Goal: Check status: Check status

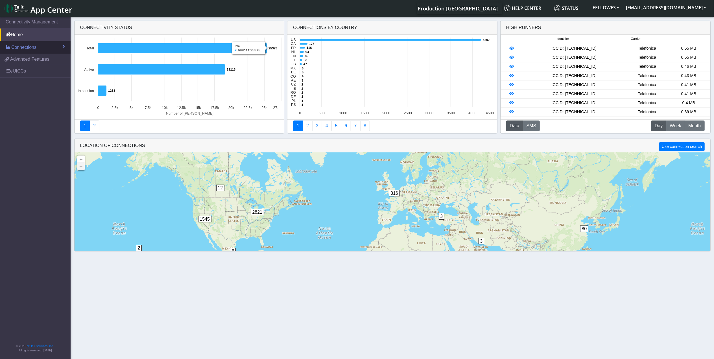
click at [22, 45] on span "Connections" at bounding box center [23, 47] width 25 height 7
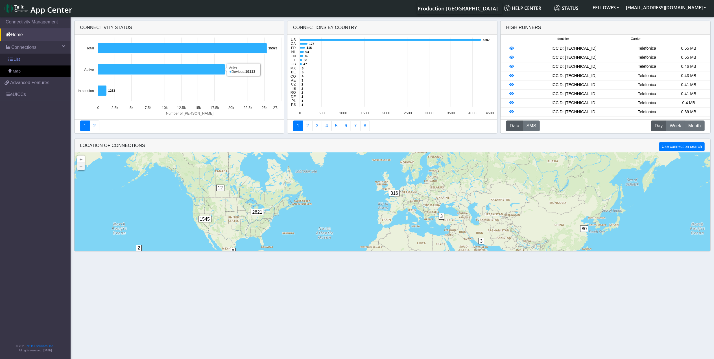
click at [37, 58] on link "List" at bounding box center [35, 60] width 71 height 12
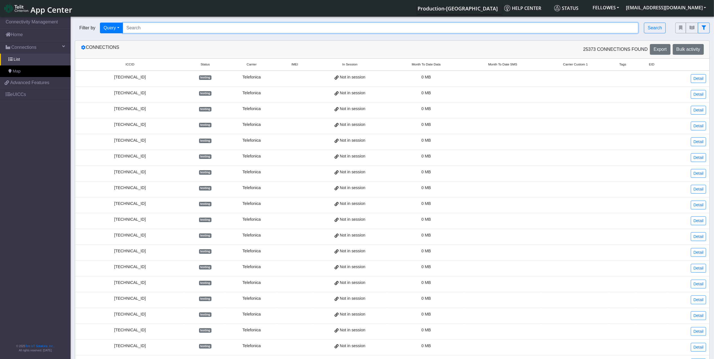
click at [181, 27] on input "Search..." at bounding box center [381, 28] width 516 height 11
paste input "356812101598785 356812101566600 356812101566436 356812101571774 356812101568879…"
type input "356812101598785 356812101566600 356812101566436 356812101571774 356812101568879…"
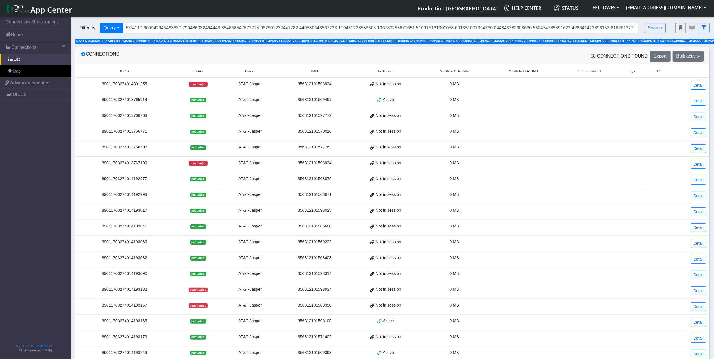
click at [463, 73] on span "Month To Date Data" at bounding box center [454, 71] width 29 height 5
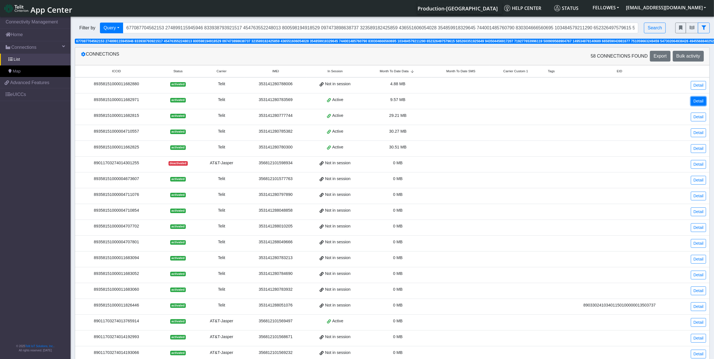
click at [696, 102] on link "Detail" at bounding box center [698, 101] width 15 height 9
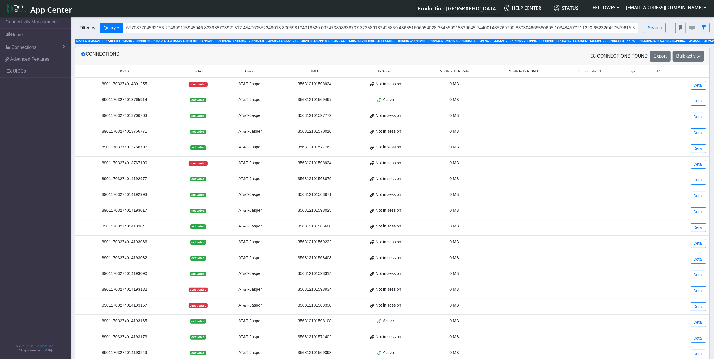
click at [456, 74] on span "Month To Date Data" at bounding box center [454, 71] width 29 height 5
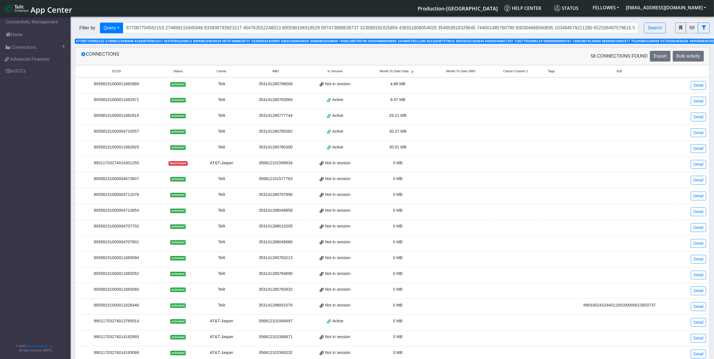
click at [108, 149] on div "89358151000011662825" at bounding box center [116, 147] width 76 height 6
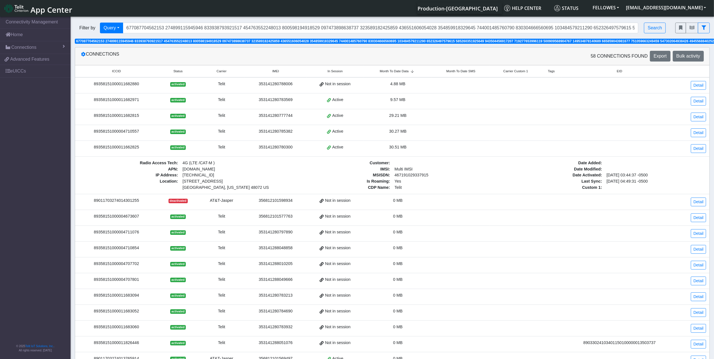
click at [107, 133] on div "89358151000004710557" at bounding box center [116, 131] width 76 height 6
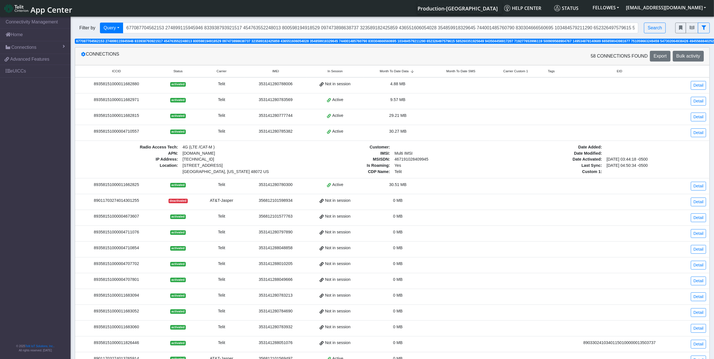
click at [117, 117] on div "89358151000011682815" at bounding box center [116, 116] width 76 height 6
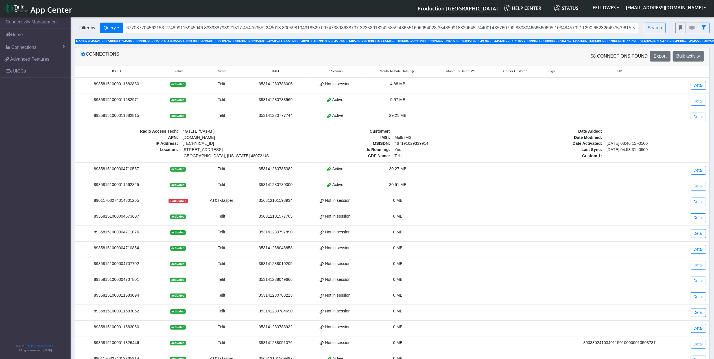
click at [118, 102] on div "89358151000011682971" at bounding box center [116, 100] width 76 height 6
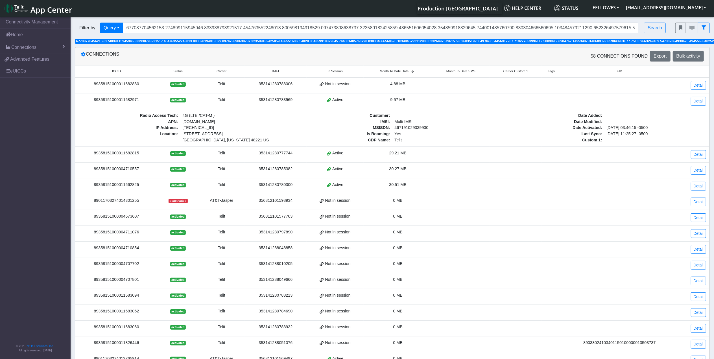
click at [119, 84] on div "89358151000011682880" at bounding box center [116, 84] width 76 height 6
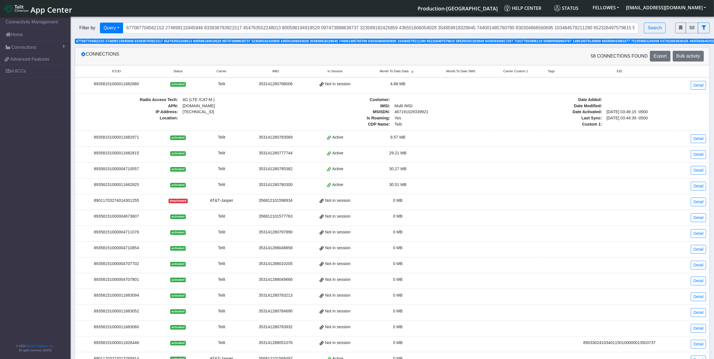
click at [119, 84] on div "89358151000011682880" at bounding box center [116, 84] width 76 height 6
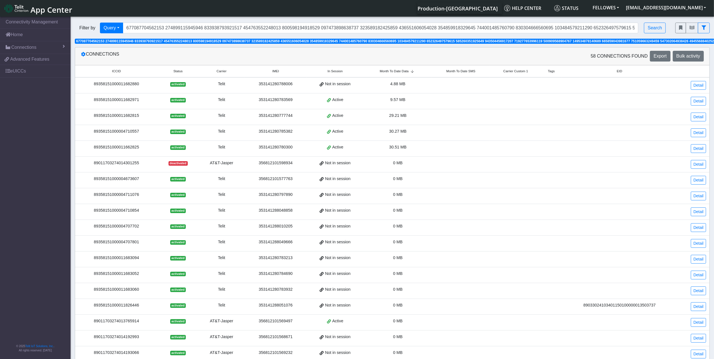
click at [130, 149] on div "89358151000011662825" at bounding box center [116, 147] width 76 height 6
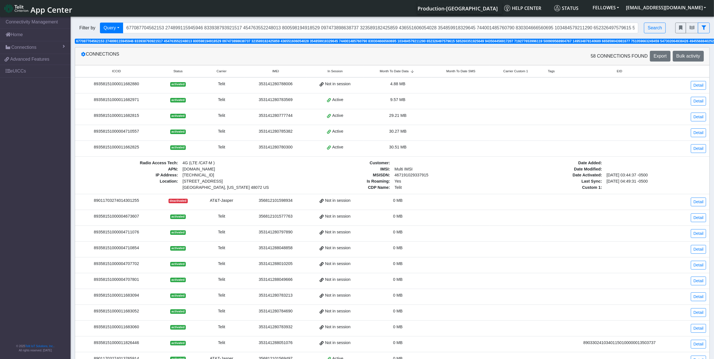
drag, startPoint x: 148, startPoint y: 149, endPoint x: 93, endPoint y: 150, distance: 55.3
click at [93, 150] on div "89358151000011662825" at bounding box center [116, 147] width 76 height 6
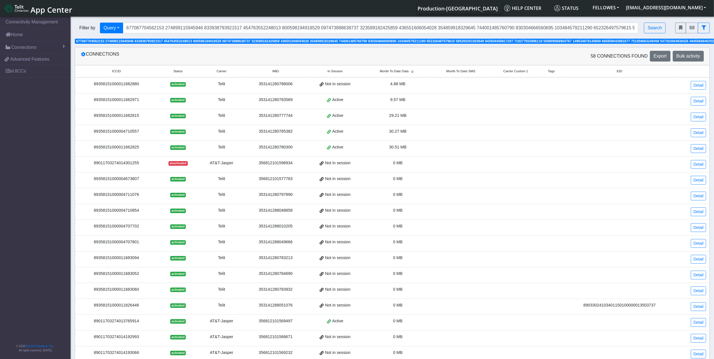
drag, startPoint x: 93, startPoint y: 150, endPoint x: 107, endPoint y: 150, distance: 14.4
copy div "89358151000011662825"
click at [694, 149] on link "Detail" at bounding box center [698, 148] width 15 height 9
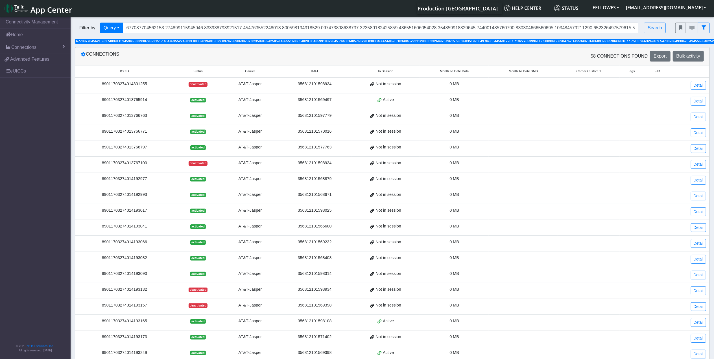
click at [453, 69] on th "Month To Date Data" at bounding box center [454, 71] width 69 height 12
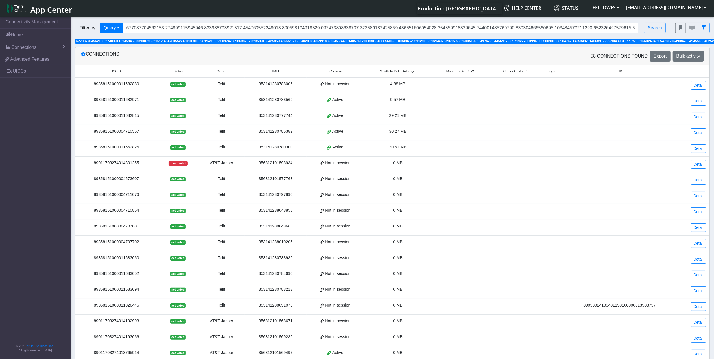
drag, startPoint x: 141, startPoint y: 148, endPoint x: 87, endPoint y: 148, distance: 53.3
click at [87, 148] on div "89358151000011662825" at bounding box center [116, 147] width 76 height 6
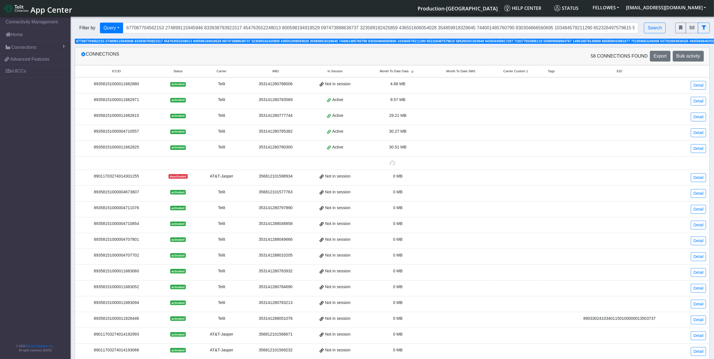
drag, startPoint x: 87, startPoint y: 148, endPoint x: 108, endPoint y: 151, distance: 21.4
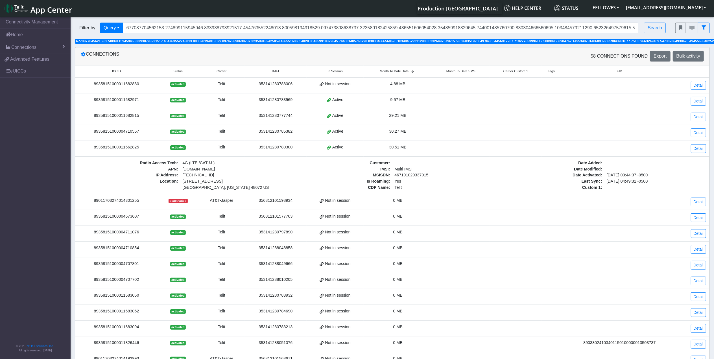
copy div "89358151000011662825"
